Goal: Find specific page/section: Find specific page/section

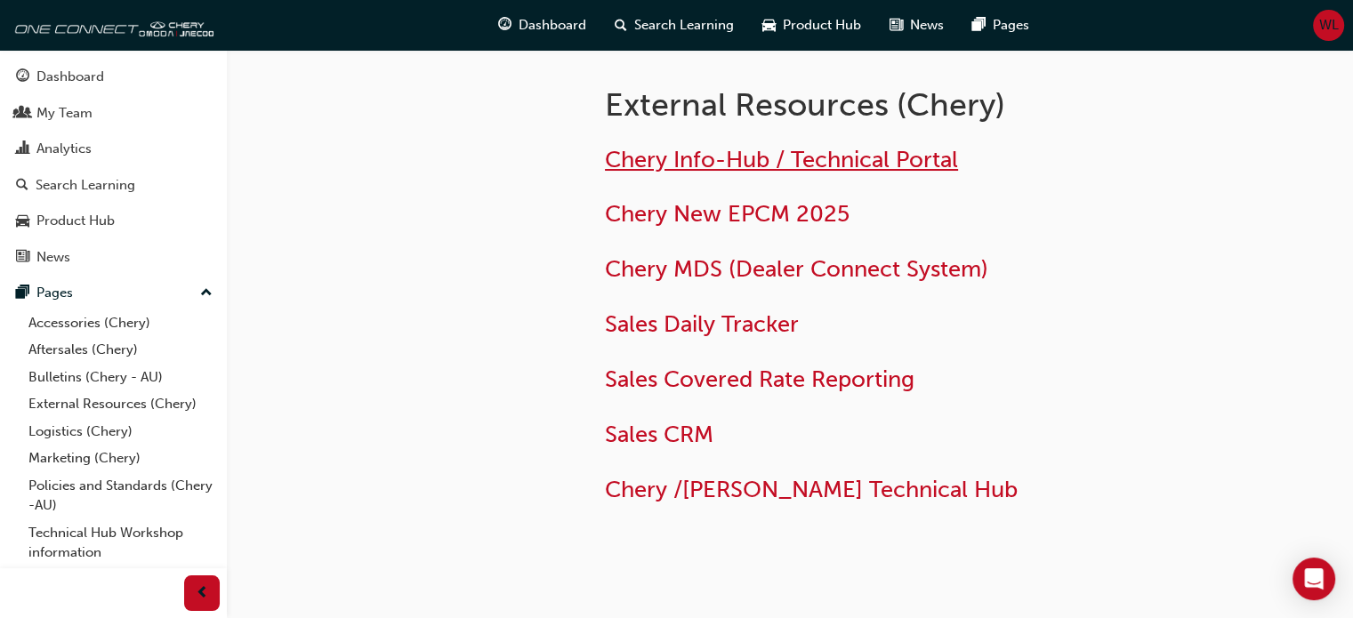
click at [733, 159] on span "Chery Info-Hub / Technical Portal" at bounding box center [781, 160] width 353 height 28
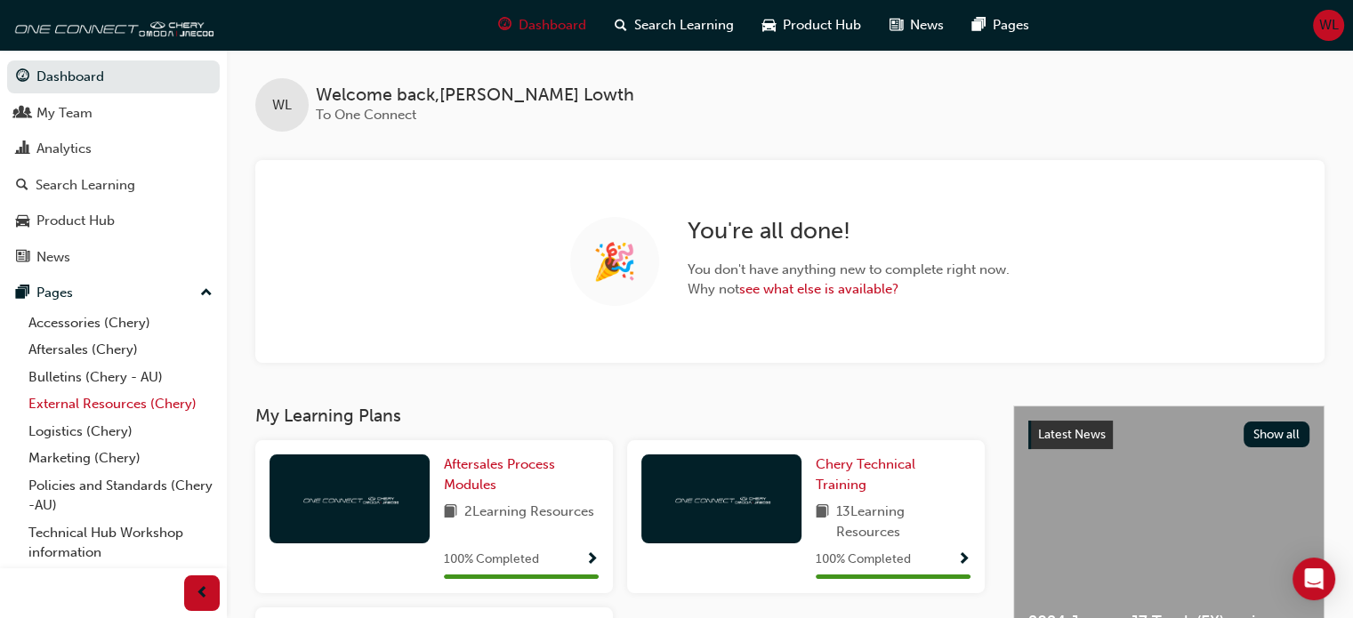
click at [91, 405] on link "External Resources (Chery)" at bounding box center [120, 404] width 198 height 28
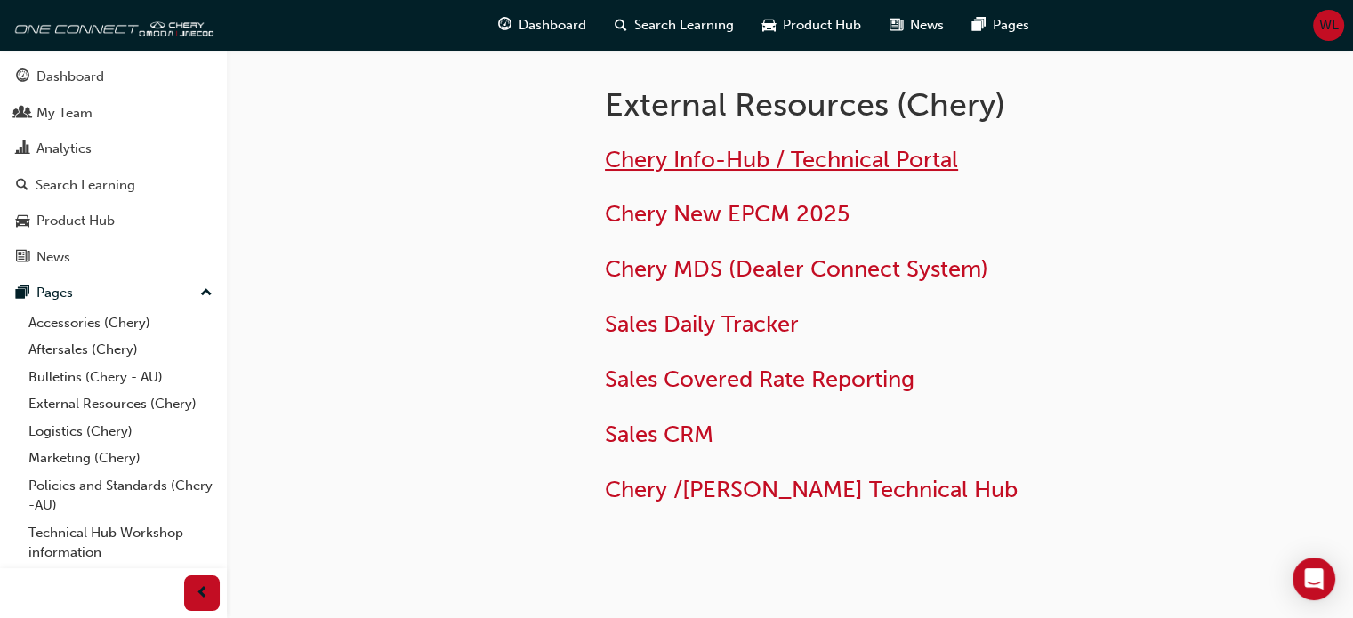
click at [734, 167] on span "Chery Info-Hub / Technical Portal" at bounding box center [781, 160] width 353 height 28
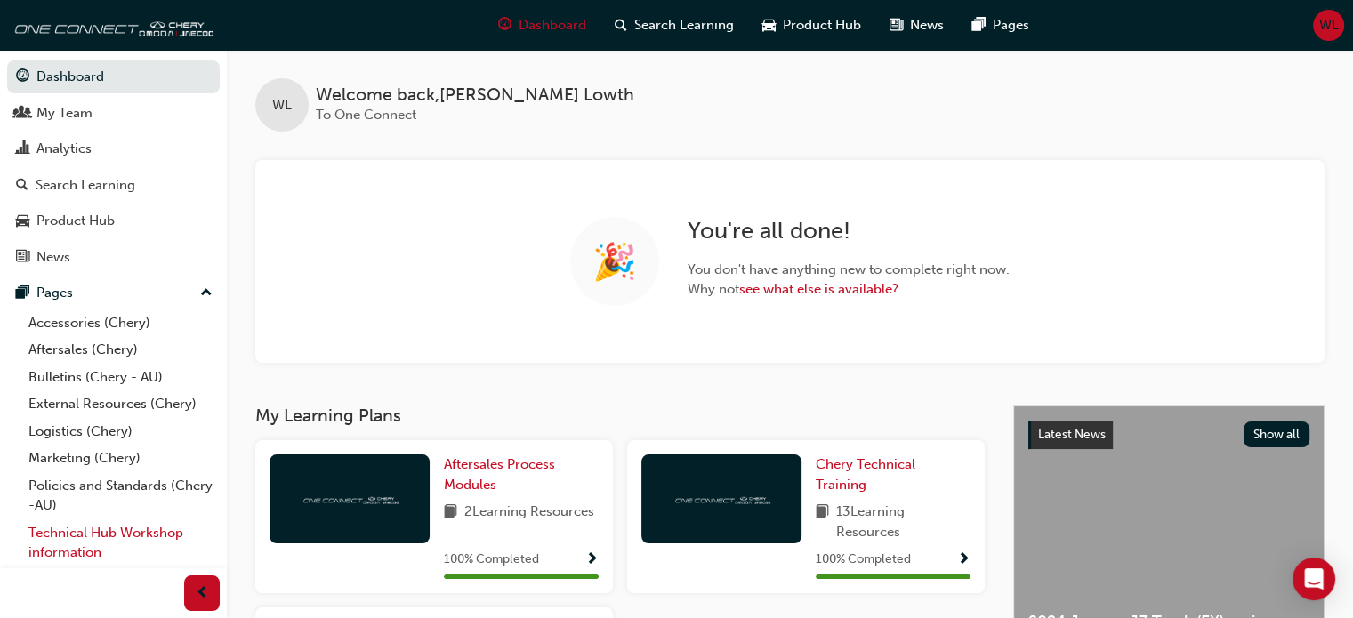
click at [64, 533] on link "Technical Hub Workshop information" at bounding box center [120, 542] width 198 height 47
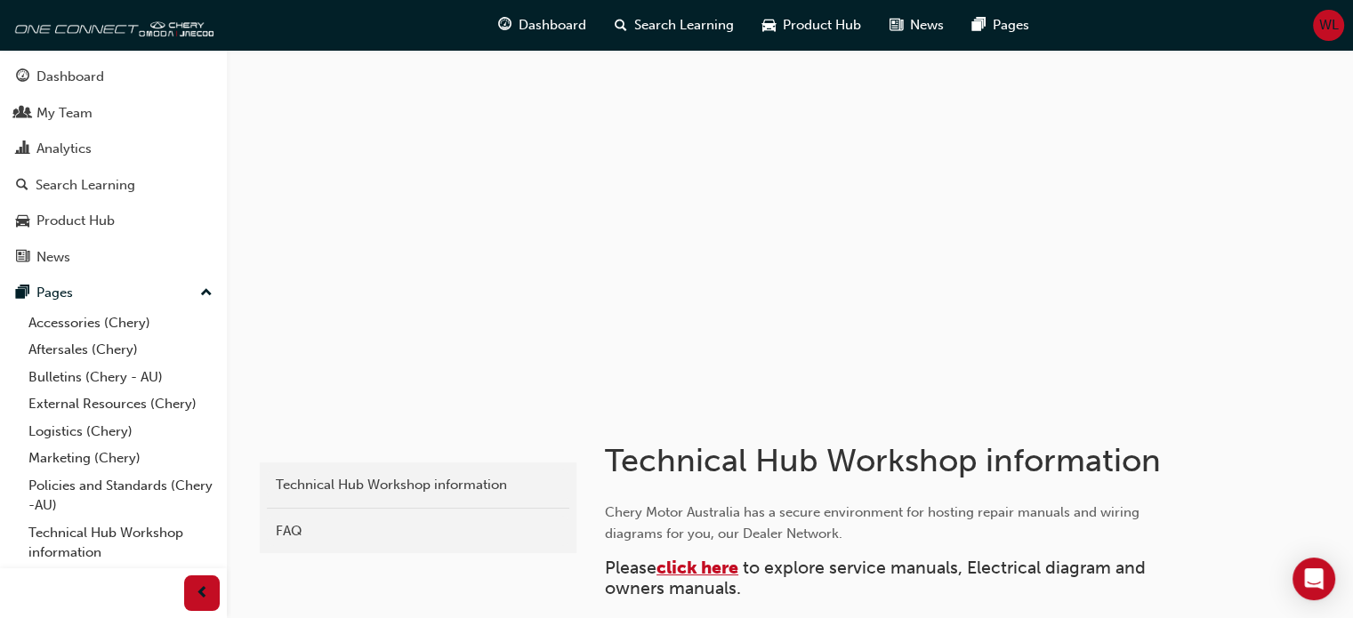
click at [701, 568] on span "click here" at bounding box center [697, 568] width 82 height 20
